Goal: Task Accomplishment & Management: Complete application form

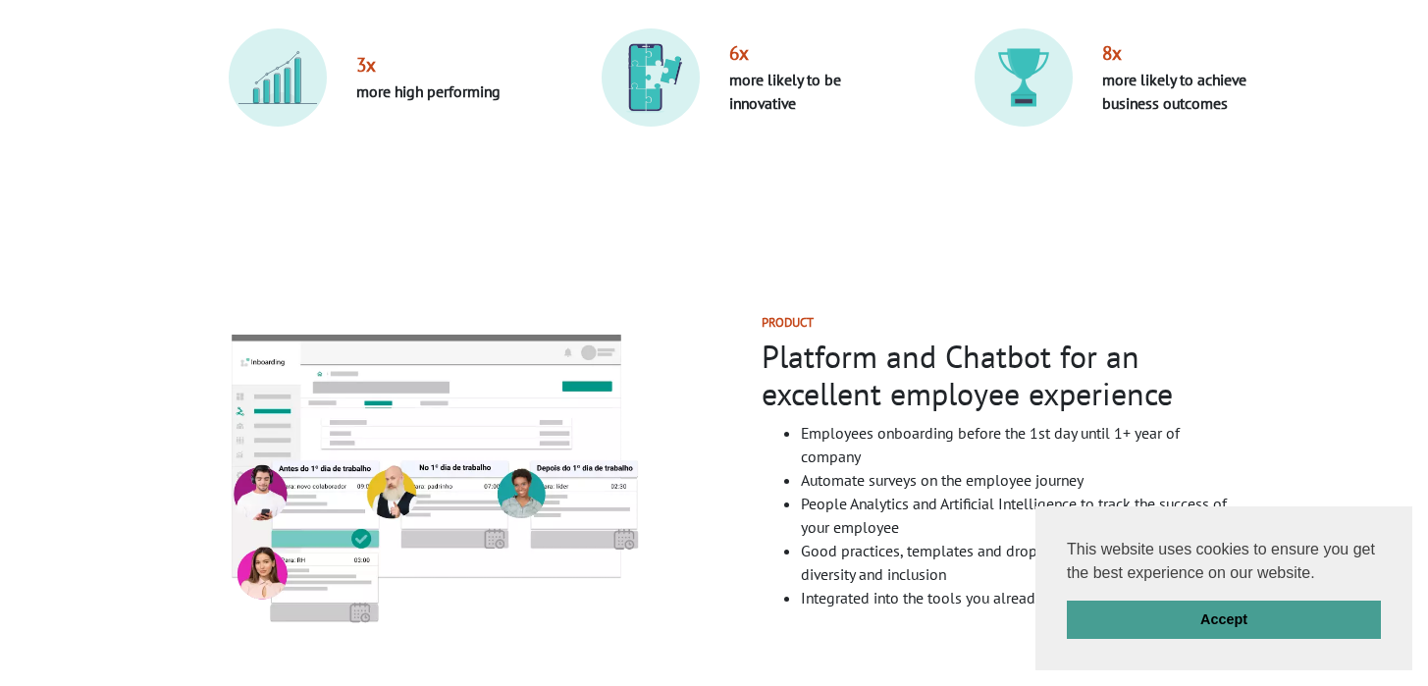
scroll to position [1025, 0]
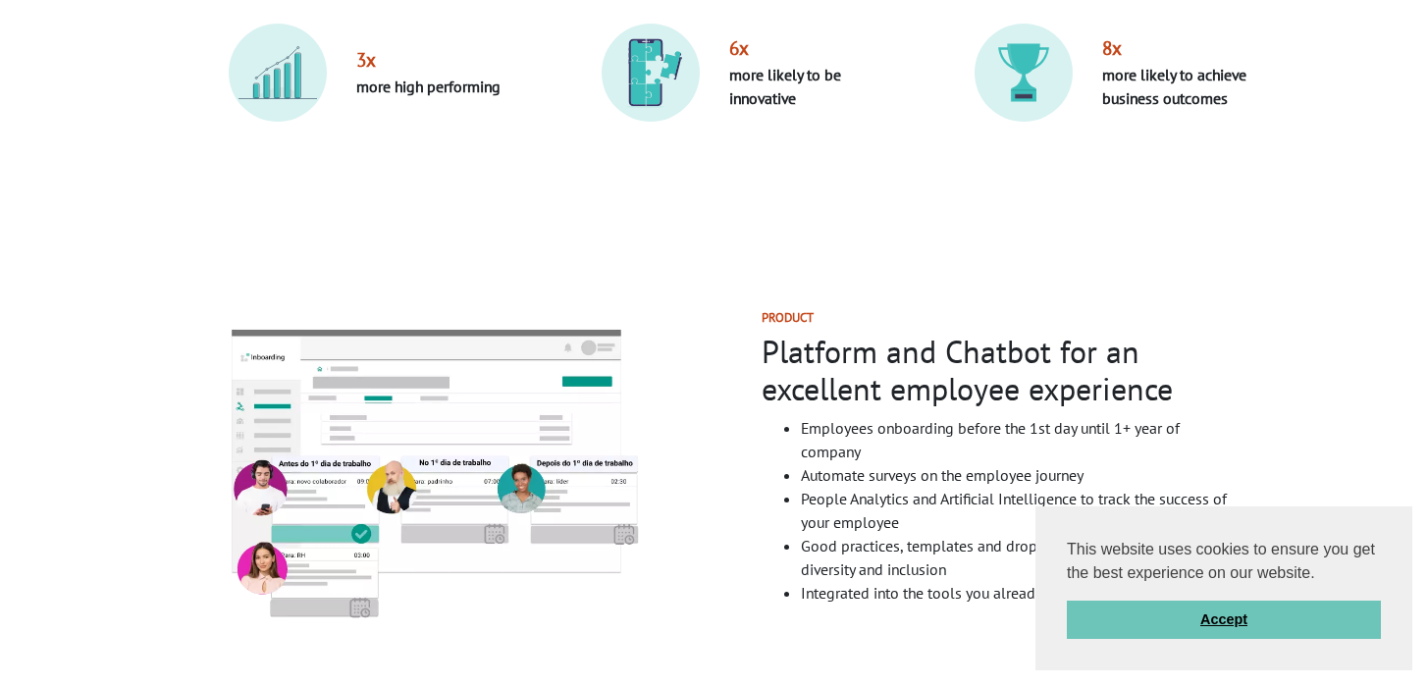
click at [1156, 612] on link "Accept" at bounding box center [1224, 620] width 314 height 39
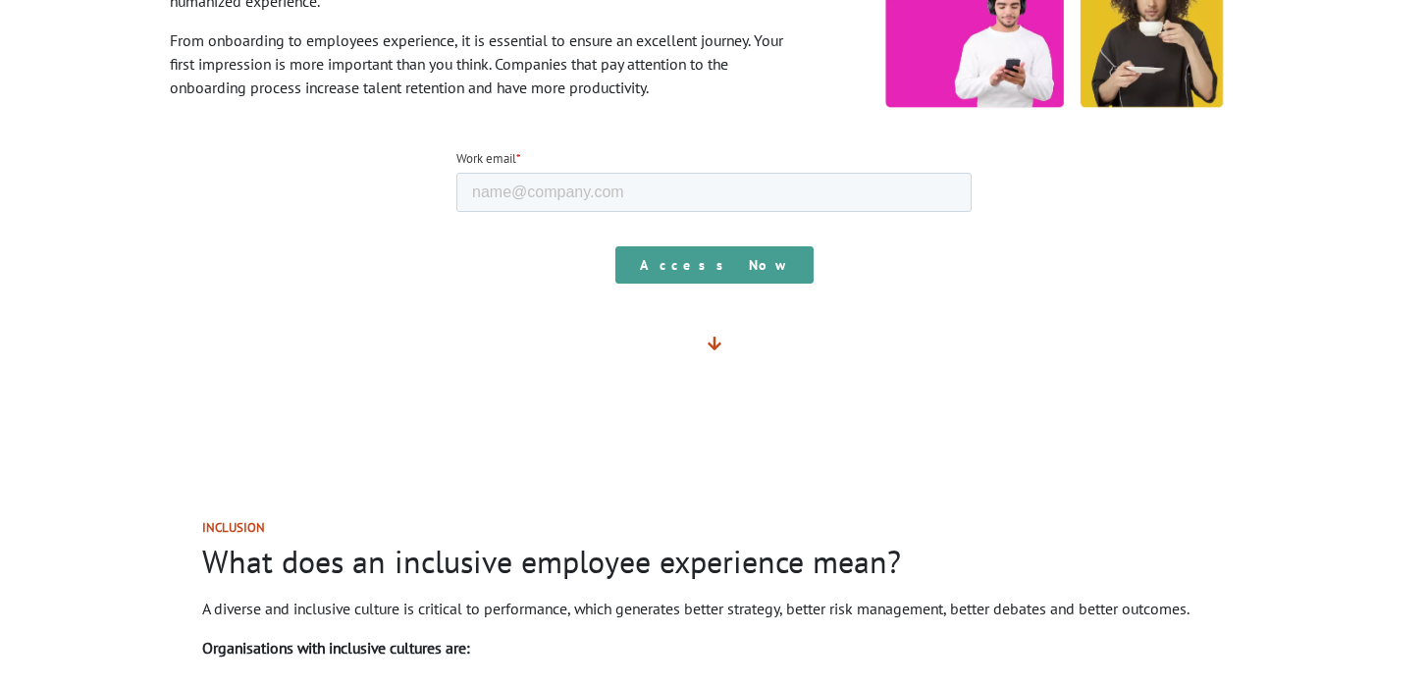
scroll to position [304, 0]
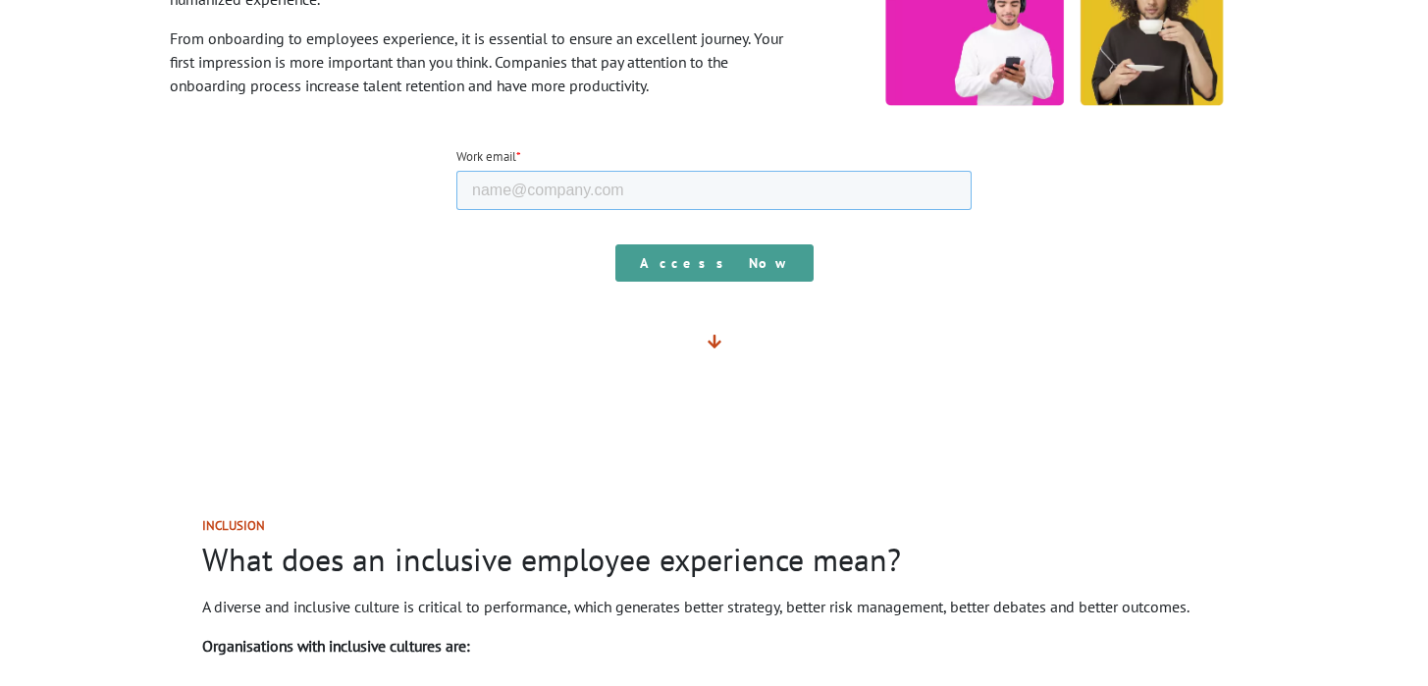
click at [645, 180] on input "Work email *" at bounding box center [714, 189] width 515 height 39
type input "[PERSON_NAME][EMAIL_ADDRESS][DOMAIN_NAME]"
click at [700, 285] on div "Access Now" at bounding box center [714, 262] width 515 height 71
click at [716, 272] on input "Access Now" at bounding box center [715, 261] width 198 height 37
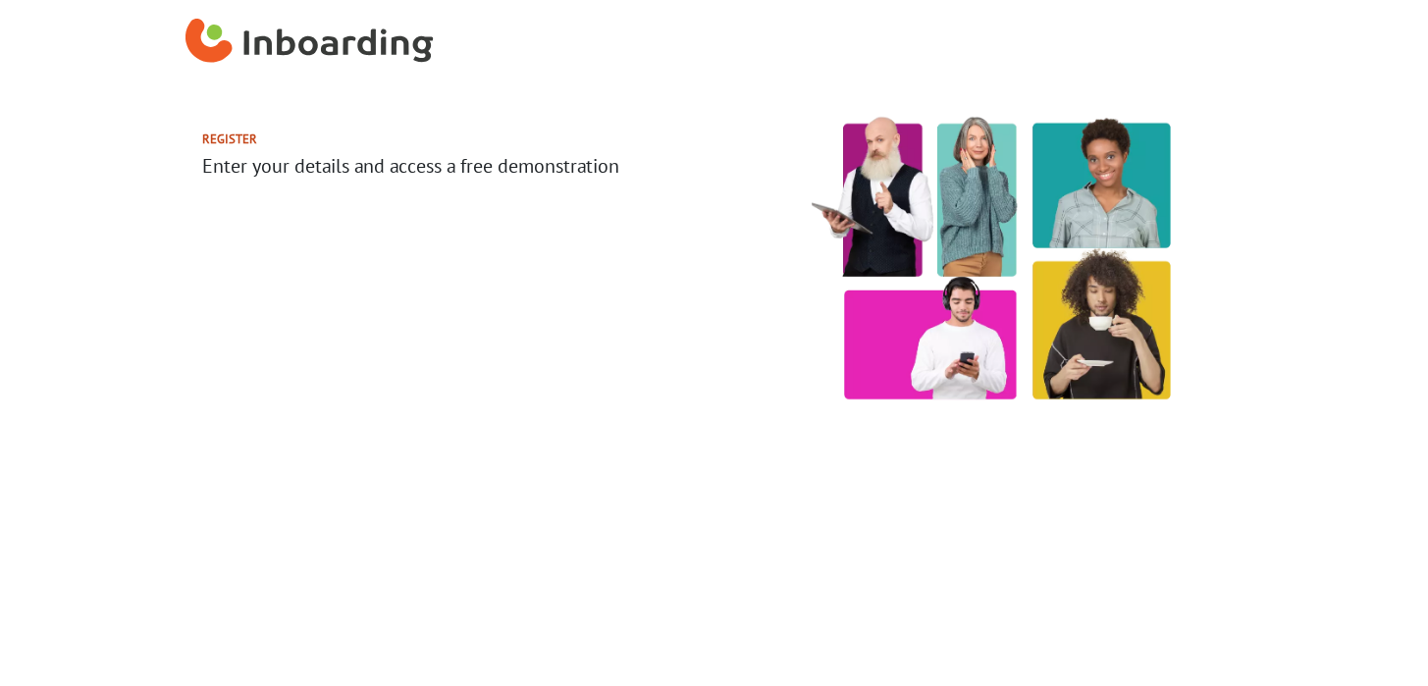
select select "US"
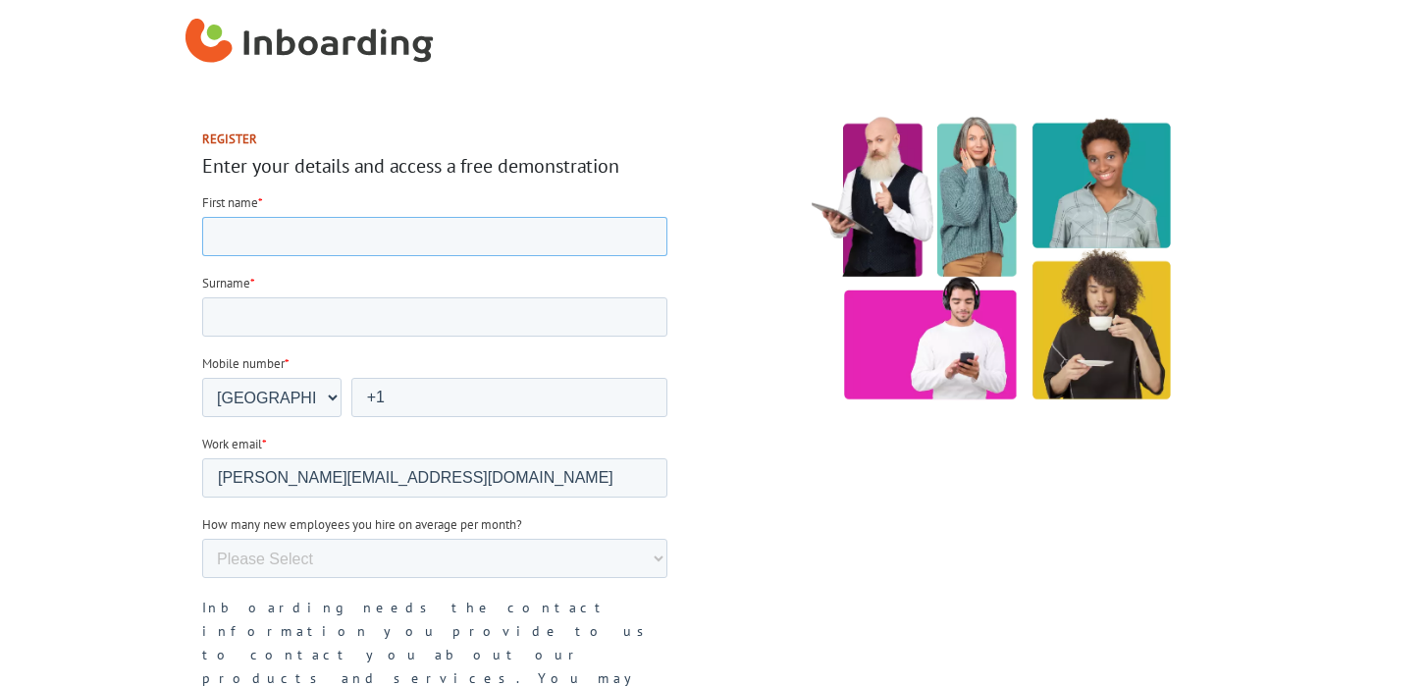
click at [512, 228] on input "First name *" at bounding box center [433, 236] width 465 height 39
type input "Enrique"
type input "Garcia"
type input "+1 6157381091"
click at [355, 552] on select "Please Select 0-5 5-10 10-50 50-100 100+" at bounding box center [433, 558] width 465 height 39
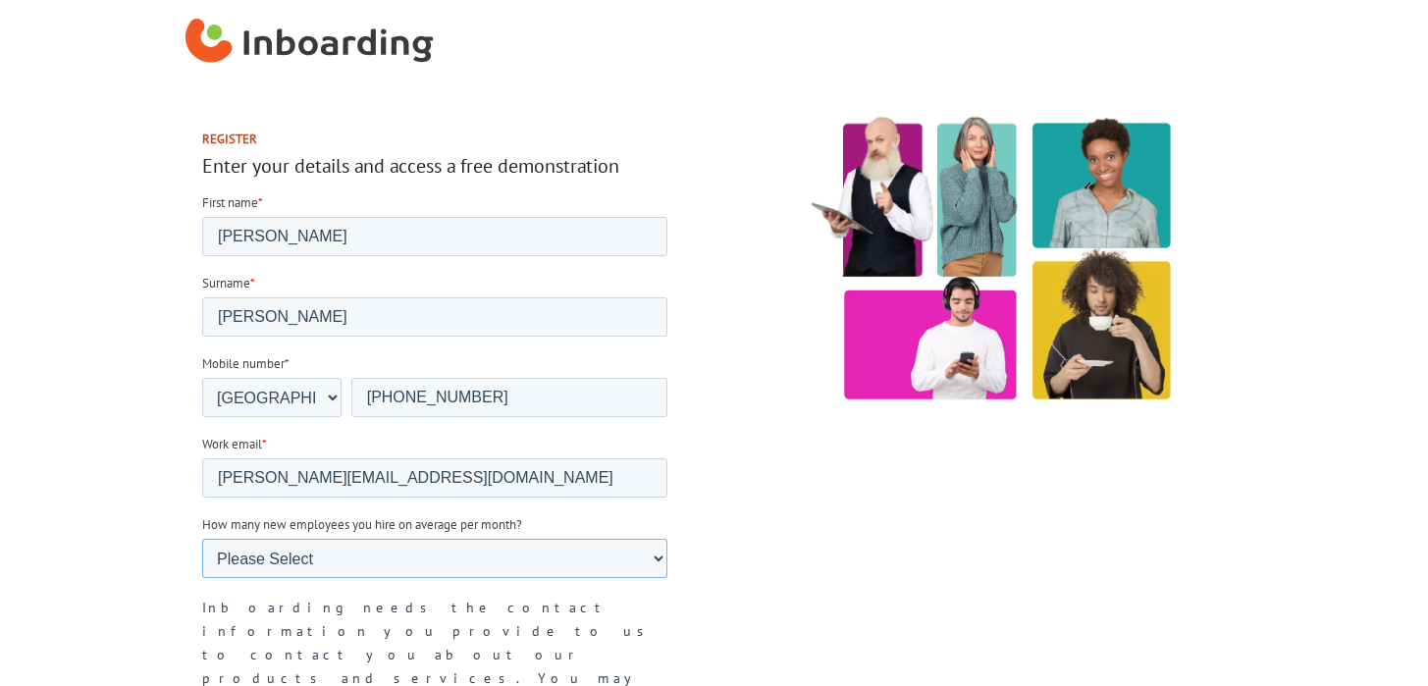
select select "10-50"
click at [201, 539] on select "Please Select 0-5 5-10 10-50 50-100 100+" at bounding box center [433, 558] width 465 height 39
click at [145, 549] on section "Register Enter your details and access a free demonstration" at bounding box center [714, 474] width 1428 height 780
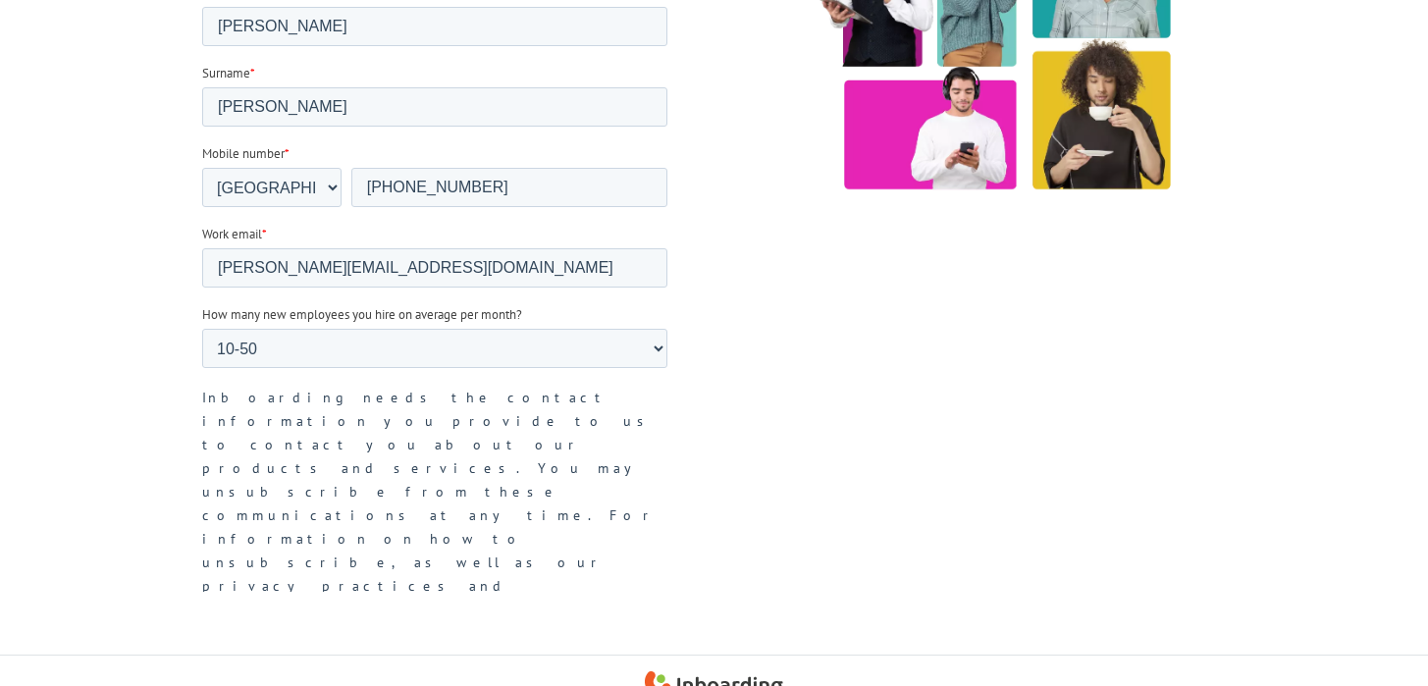
scroll to position [251, 0]
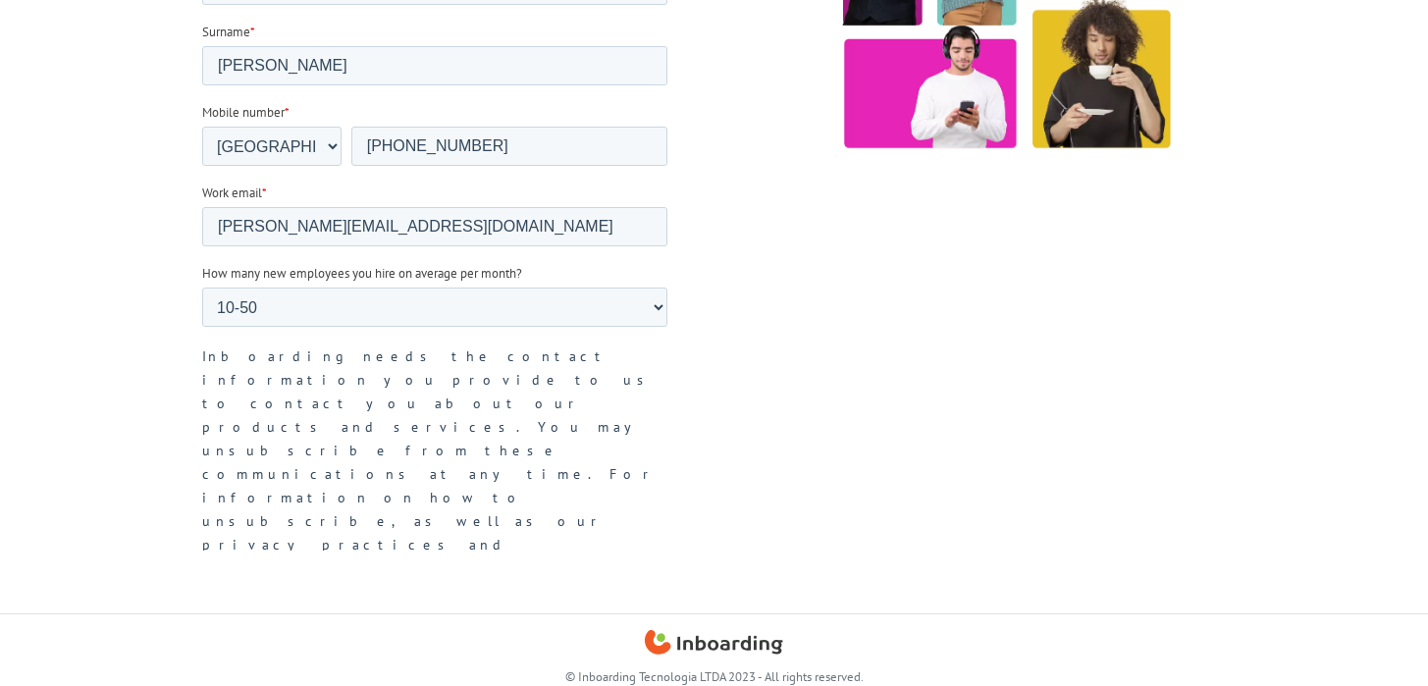
click at [264, 663] on input "Access" at bounding box center [272, 681] width 143 height 37
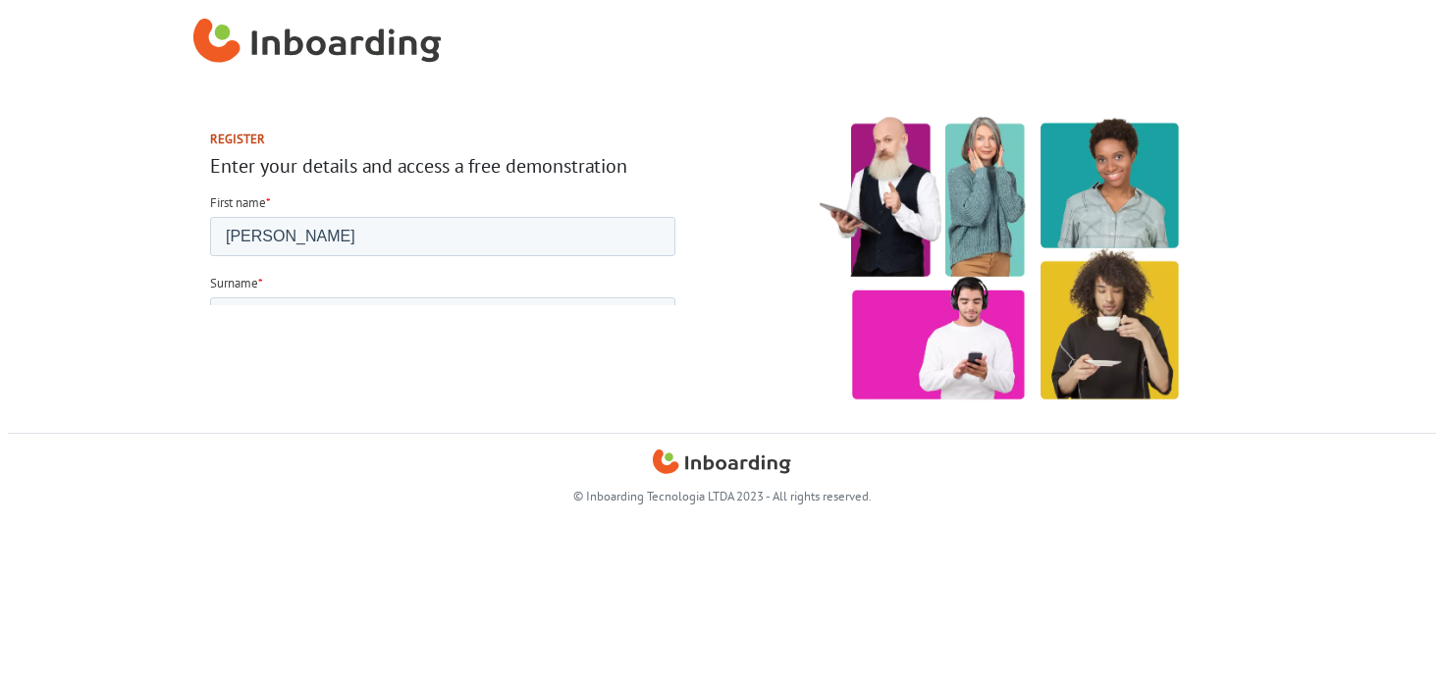
scroll to position [0, 0]
